Goal: Task Accomplishment & Management: Manage account settings

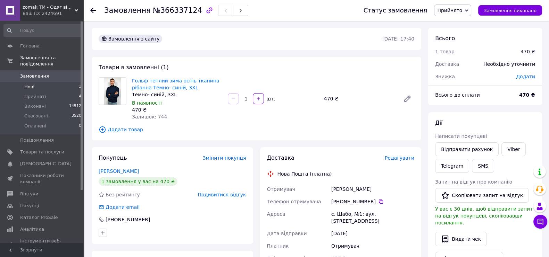
click at [38, 82] on li "Нові 1" at bounding box center [42, 87] width 85 height 10
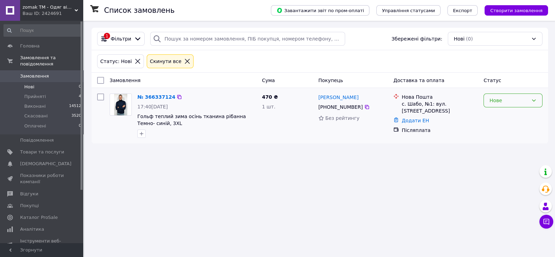
click at [493, 100] on div "Нове" at bounding box center [509, 101] width 39 height 8
click at [493, 113] on li "Прийнято" at bounding box center [513, 115] width 58 height 12
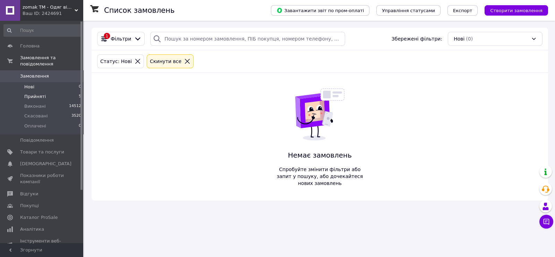
click at [54, 92] on li "Прийняті 5" at bounding box center [42, 97] width 85 height 10
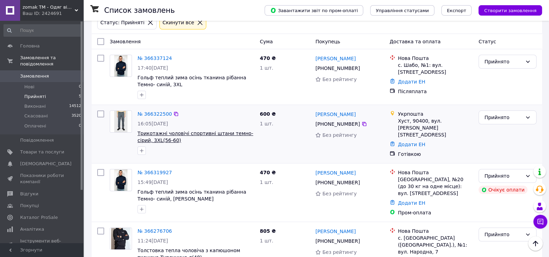
scroll to position [25, 0]
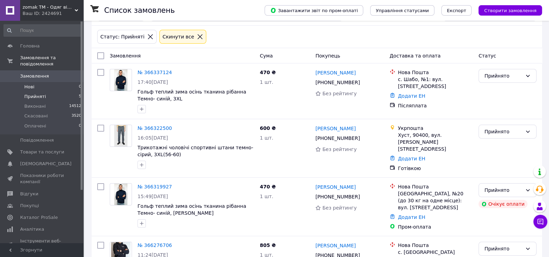
click at [39, 82] on li "Нові 0" at bounding box center [42, 87] width 85 height 10
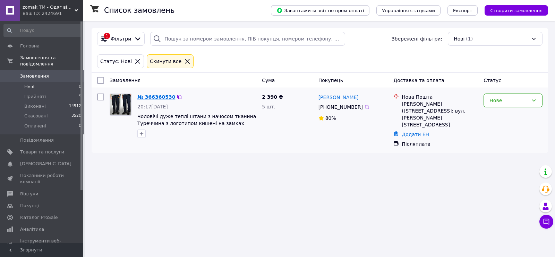
click at [160, 96] on link "№ 366360530" at bounding box center [156, 97] width 38 height 6
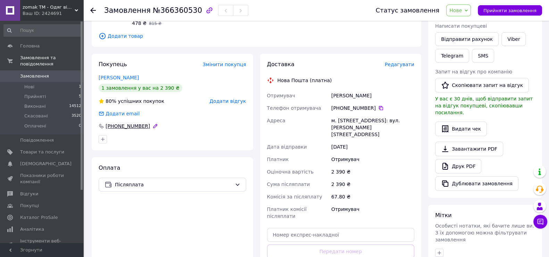
scroll to position [116, 0]
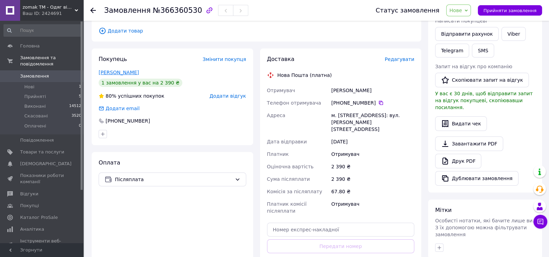
click at [120, 70] on link "Гончар Олег" at bounding box center [119, 73] width 40 height 6
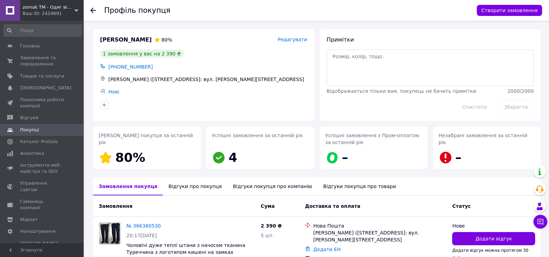
click at [186, 185] on div "Відгуки про покупця" at bounding box center [195, 187] width 64 height 18
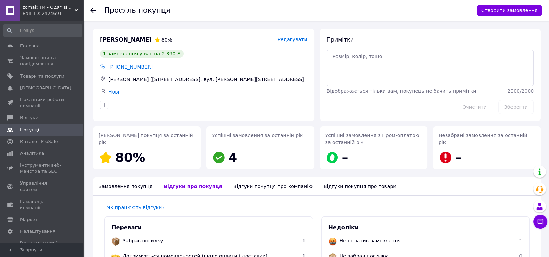
click at [95, 9] on icon at bounding box center [93, 11] width 6 height 6
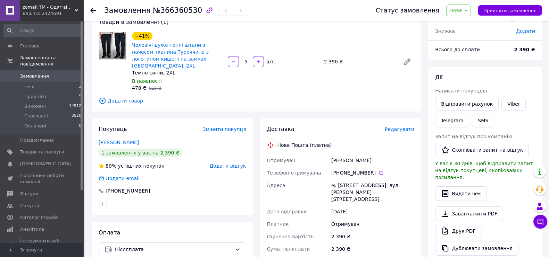
scroll to position [60, 0]
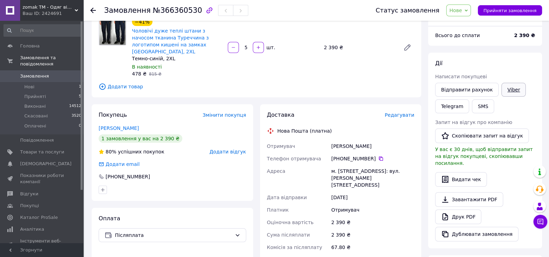
click at [510, 90] on link "Viber" at bounding box center [513, 90] width 24 height 14
click at [331, 113] on div "Доставка Редагувати Нова Пошта (платна) Отримувач Гончар Олег Телефон отримувач…" at bounding box center [340, 225] width 147 height 229
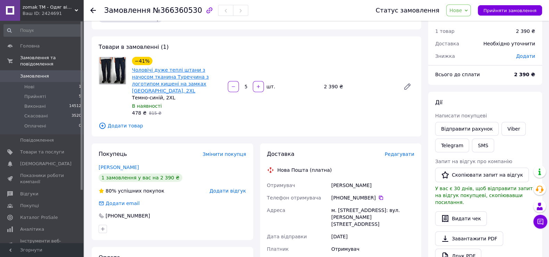
scroll to position [0, 0]
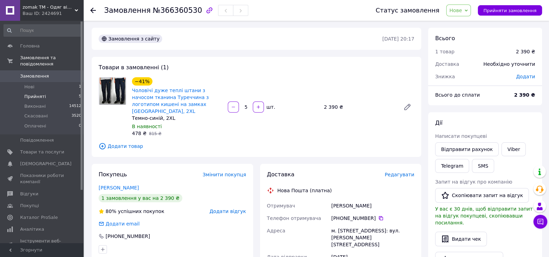
click at [36, 94] on span "Прийняті" at bounding box center [35, 97] width 22 height 6
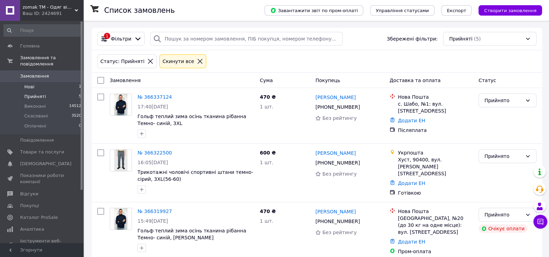
click at [41, 82] on li "Нові 1" at bounding box center [42, 87] width 85 height 10
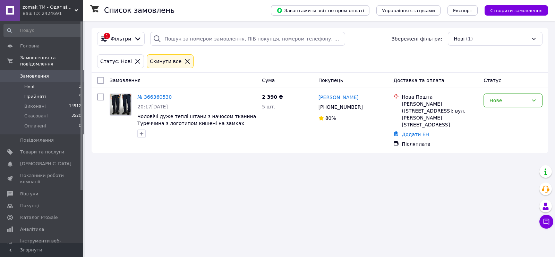
click at [37, 94] on span "Прийняті" at bounding box center [35, 97] width 22 height 6
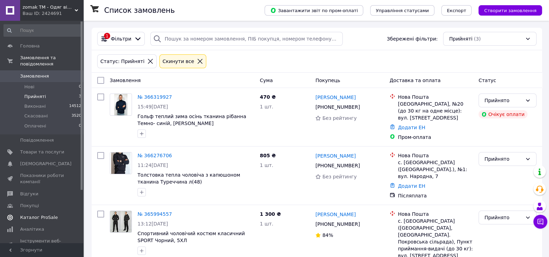
click at [41, 215] on span "Каталог ProSale" at bounding box center [38, 218] width 37 height 6
